Goal: Find specific page/section: Find specific page/section

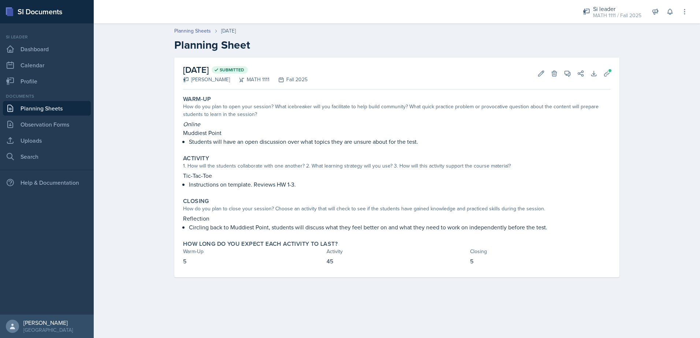
click at [465, 176] on p "Tic-Tac-Toe" at bounding box center [397, 175] width 428 height 9
click at [700, 169] on html "SI Documents Si leader Dashboard Calendar Profile Documents Planning Sheets Obs…" at bounding box center [350, 169] width 700 height 338
click at [311, 202] on div "Closing" at bounding box center [397, 201] width 428 height 7
